Goal: Complete application form

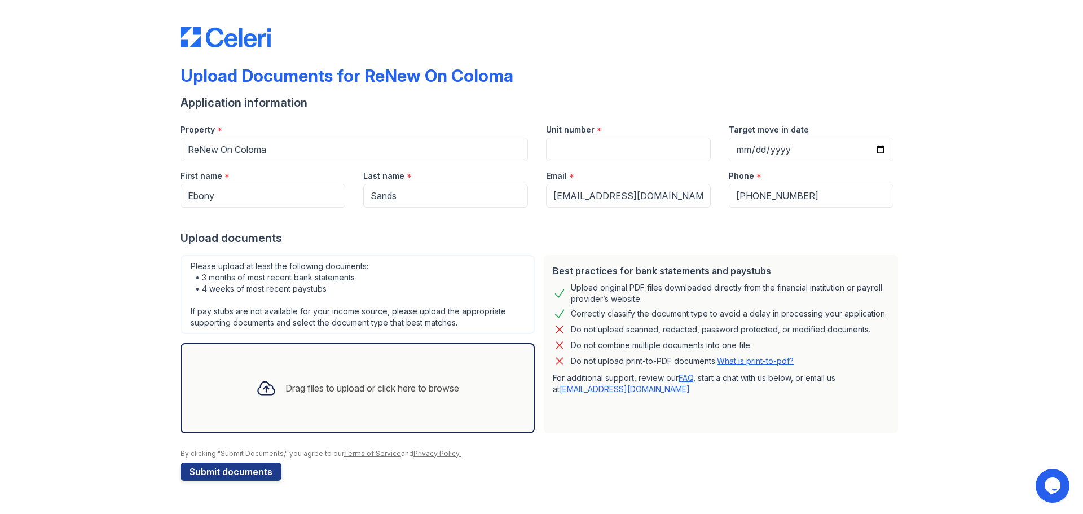
click at [306, 394] on div "Drag files to upload or click here to browse" at bounding box center [373, 388] width 174 height 14
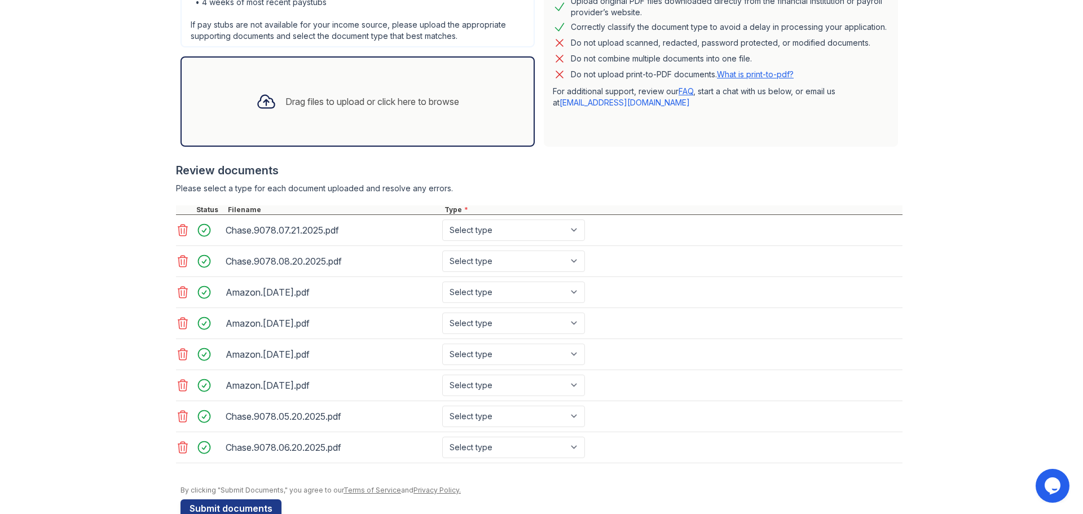
scroll to position [313, 0]
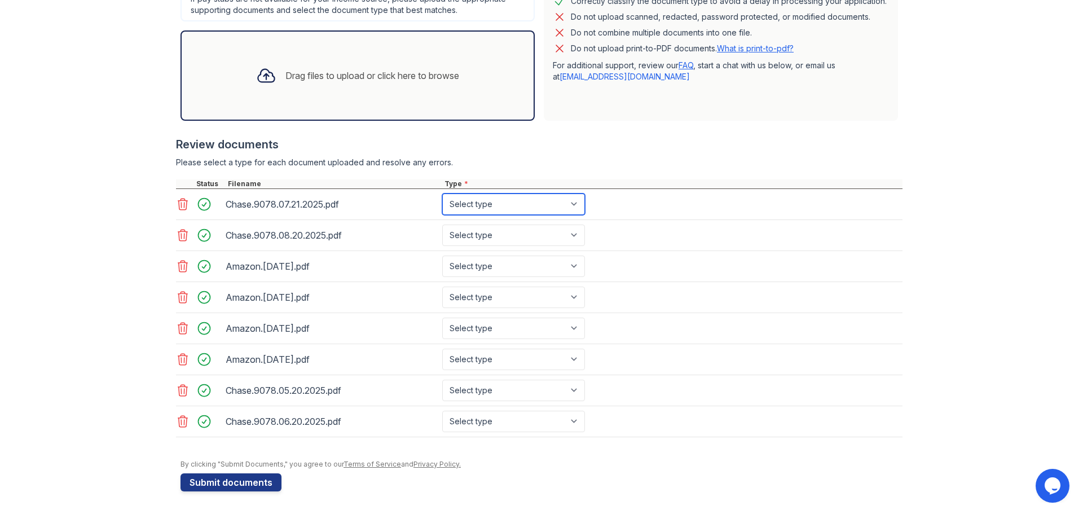
click at [538, 207] on select "Select type Paystub Bank Statement Offer Letter Tax Documents Benefit Award Let…" at bounding box center [513, 204] width 143 height 21
select select "bank_statement"
click at [442, 194] on select "Select type Paystub Bank Statement Offer Letter Tax Documents Benefit Award Let…" at bounding box center [513, 204] width 143 height 21
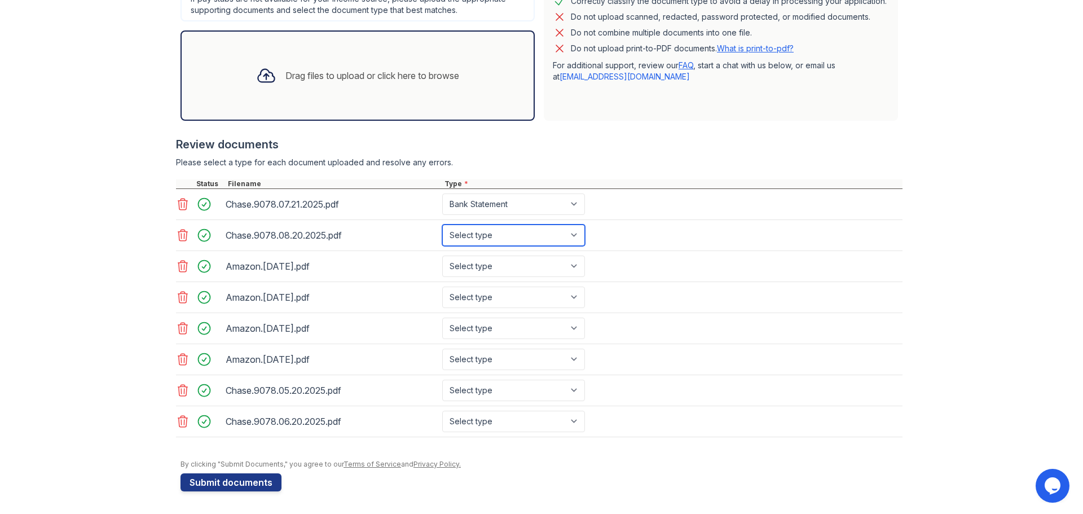
click at [536, 234] on select "Select type Paystub Bank Statement Offer Letter Tax Documents Benefit Award Let…" at bounding box center [513, 235] width 143 height 21
select select "bank_statement"
click at [442, 225] on select "Select type Paystub Bank Statement Offer Letter Tax Documents Benefit Award Let…" at bounding box center [513, 235] width 143 height 21
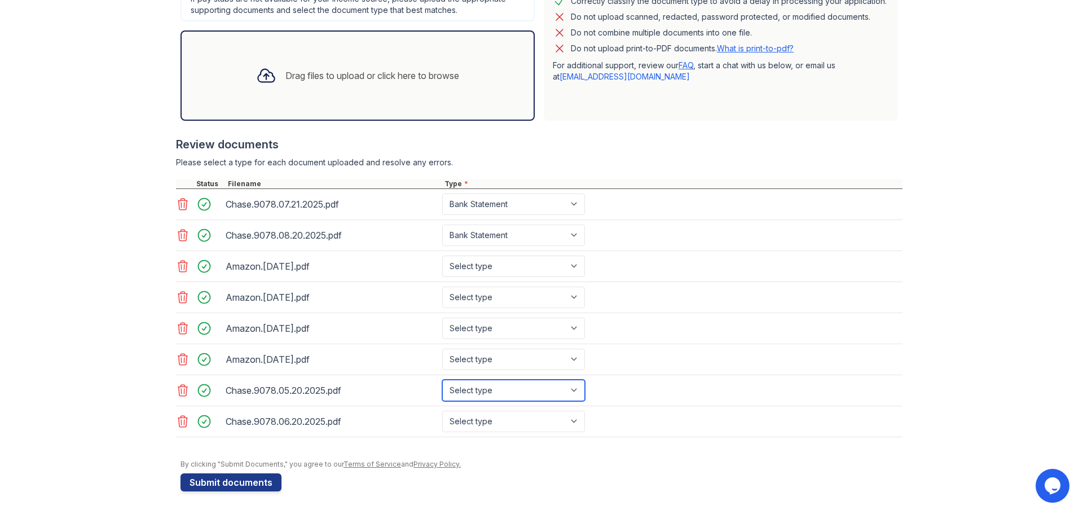
click at [502, 397] on select "Select type Paystub Bank Statement Offer Letter Tax Documents Benefit Award Let…" at bounding box center [513, 390] width 143 height 21
select select "bank_statement"
click at [442, 380] on select "Select type Paystub Bank Statement Offer Letter Tax Documents Benefit Award Let…" at bounding box center [513, 390] width 143 height 21
click at [495, 416] on select "Select type Paystub Bank Statement Offer Letter Tax Documents Benefit Award Let…" at bounding box center [513, 421] width 143 height 21
select select "bank_statement"
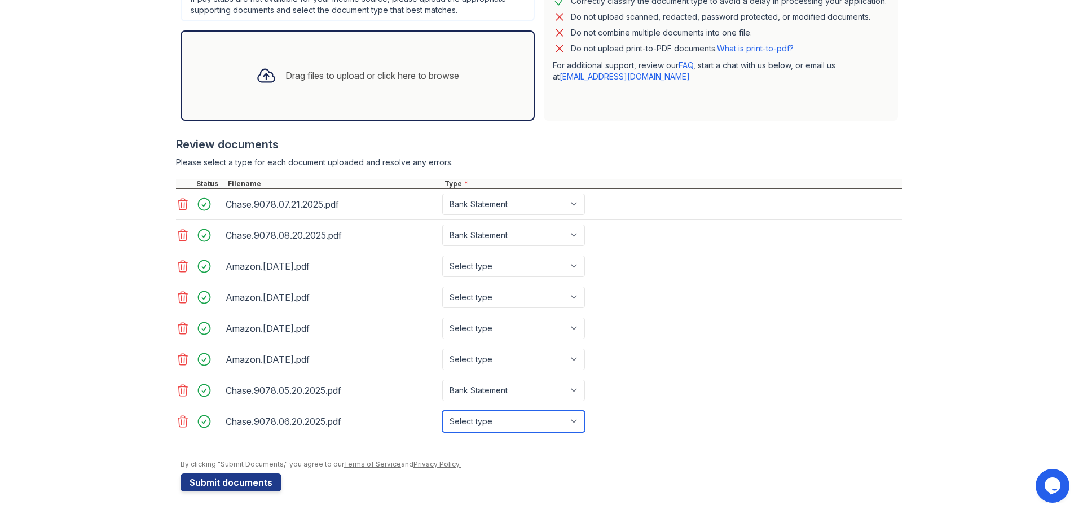
click at [442, 411] on select "Select type Paystub Bank Statement Offer Letter Tax Documents Benefit Award Let…" at bounding box center [513, 421] width 143 height 21
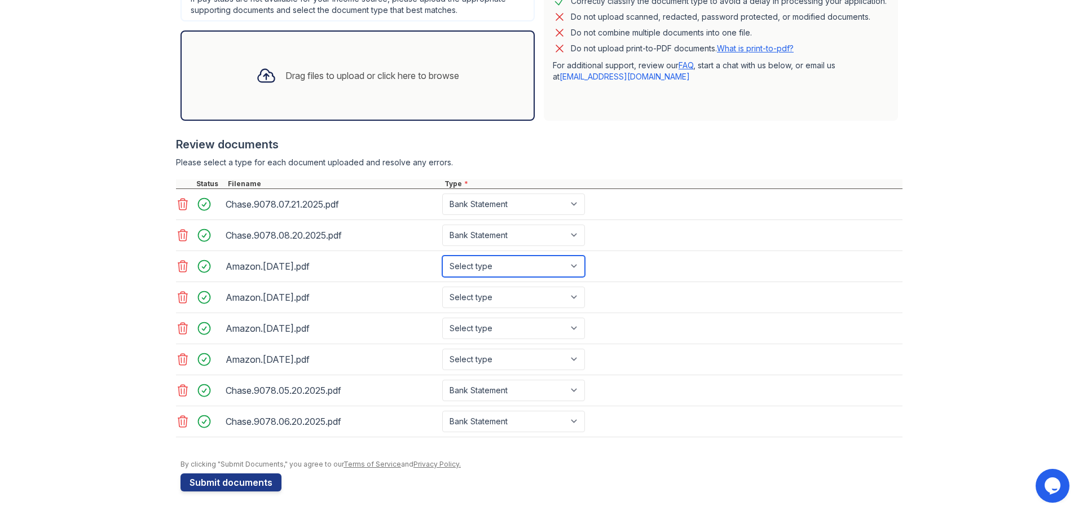
click at [503, 264] on select "Select type Paystub Bank Statement Offer Letter Tax Documents Benefit Award Let…" at bounding box center [513, 266] width 143 height 21
select select "paystub"
click at [442, 256] on select "Select type Paystub Bank Statement Offer Letter Tax Documents Benefit Award Let…" at bounding box center [513, 266] width 143 height 21
click at [504, 301] on select "Select type Paystub Bank Statement Offer Letter Tax Documents Benefit Award Let…" at bounding box center [513, 297] width 143 height 21
select select "paystub"
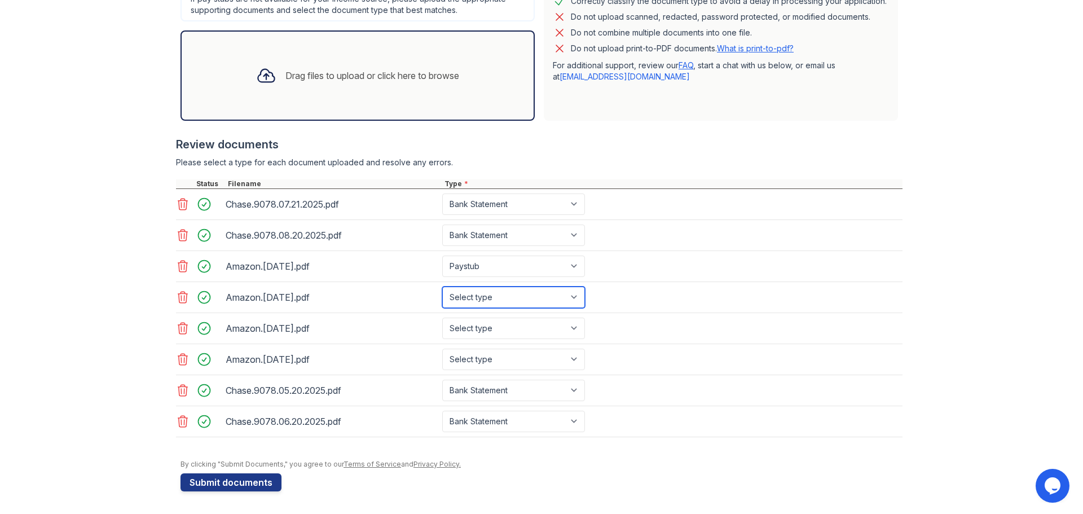
click at [442, 287] on select "Select type Paystub Bank Statement Offer Letter Tax Documents Benefit Award Let…" at bounding box center [513, 297] width 143 height 21
click at [500, 322] on select "Select type Paystub Bank Statement Offer Letter Tax Documents Benefit Award Let…" at bounding box center [513, 328] width 143 height 21
select select "paystub"
click at [442, 318] on select "Select type Paystub Bank Statement Offer Letter Tax Documents Benefit Award Let…" at bounding box center [513, 328] width 143 height 21
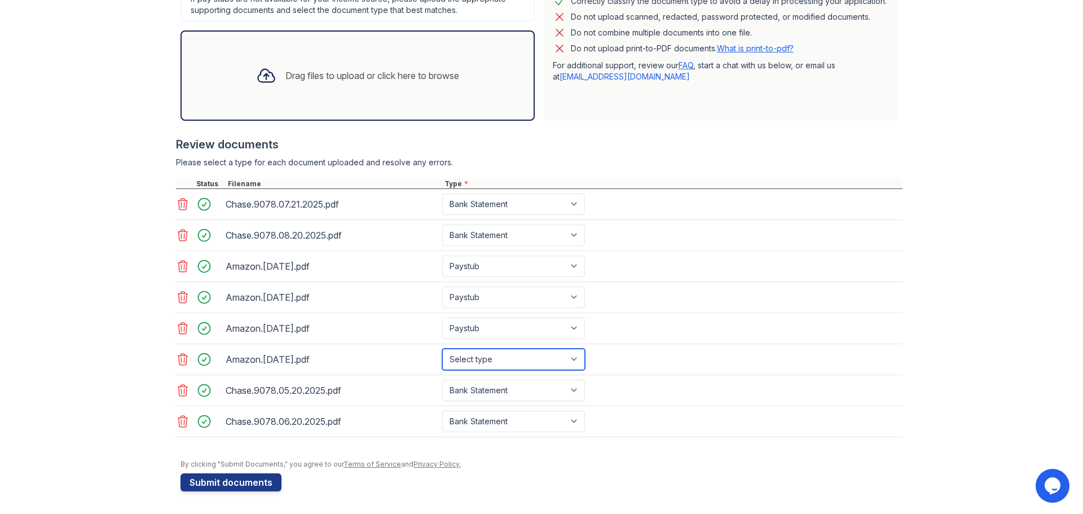
click at [502, 351] on select "Select type Paystub Bank Statement Offer Letter Tax Documents Benefit Award Let…" at bounding box center [513, 359] width 143 height 21
select select "paystub"
click at [442, 349] on select "Select type Paystub Bank Statement Offer Letter Tax Documents Benefit Award Let…" at bounding box center [513, 359] width 143 height 21
click at [246, 484] on button "Submit documents" at bounding box center [231, 482] width 101 height 18
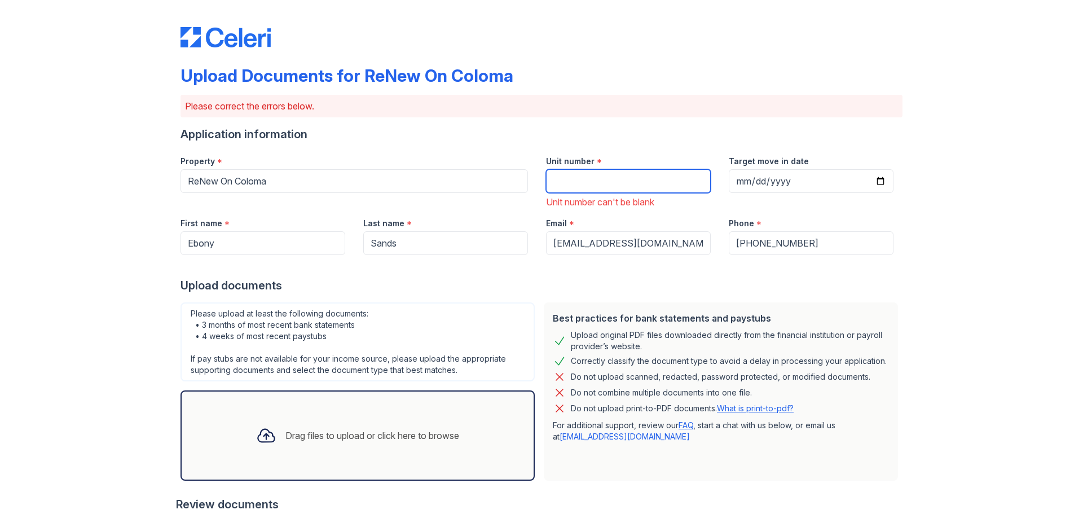
click at [622, 187] on input "Unit number" at bounding box center [628, 181] width 165 height 24
type input "116"
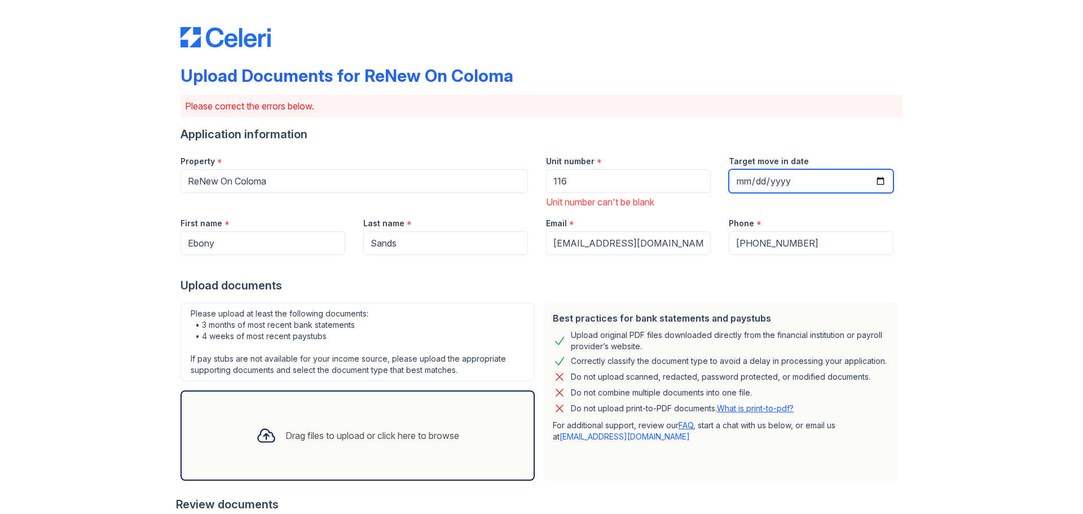
click at [791, 179] on input "Target move in date" at bounding box center [811, 181] width 165 height 24
click at [798, 179] on input "Target move in date" at bounding box center [811, 181] width 165 height 24
click at [879, 183] on input "Target move in date" at bounding box center [811, 181] width 165 height 24
type input "[DATE]"
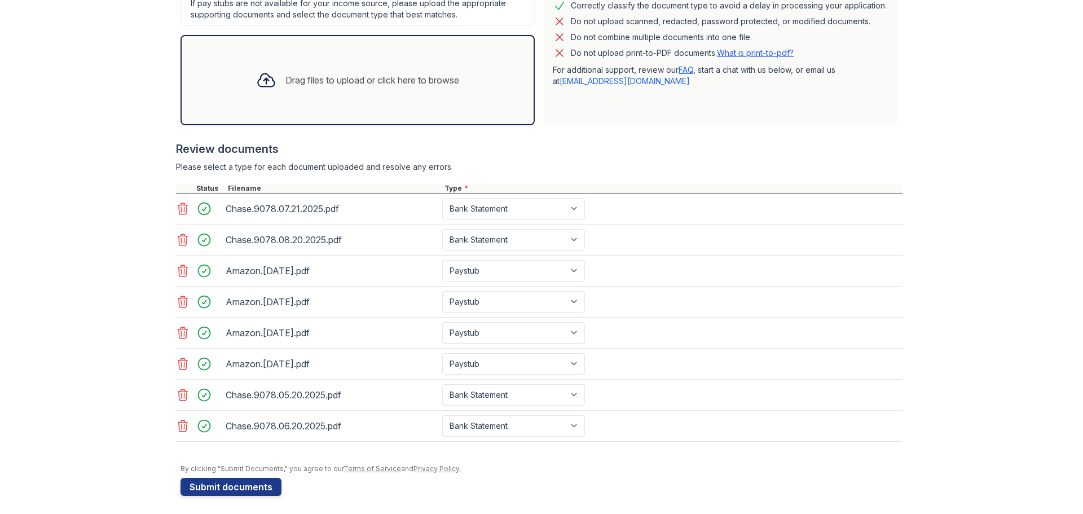
scroll to position [360, 0]
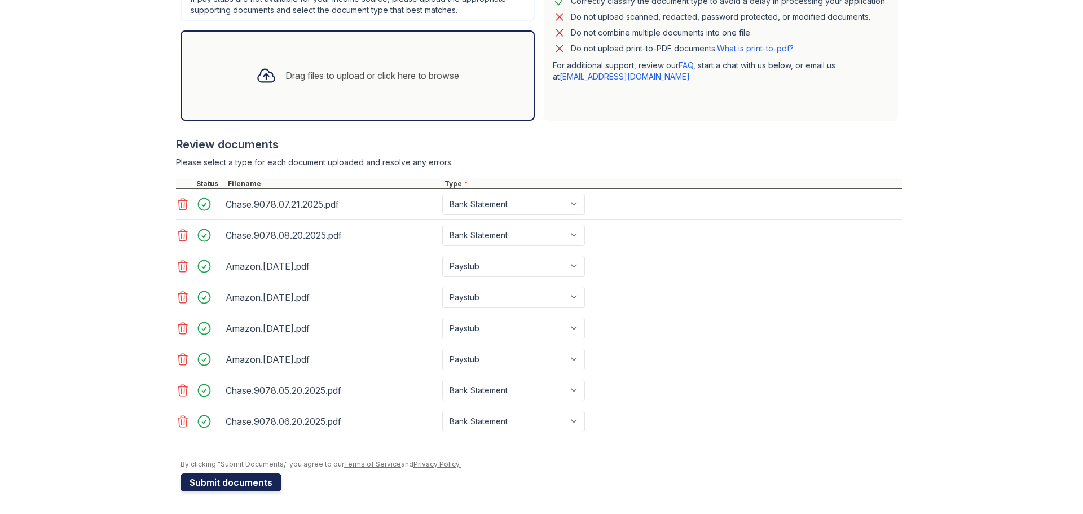
click at [252, 480] on button "Submit documents" at bounding box center [231, 482] width 101 height 18
